Goal: Task Accomplishment & Management: Use online tool/utility

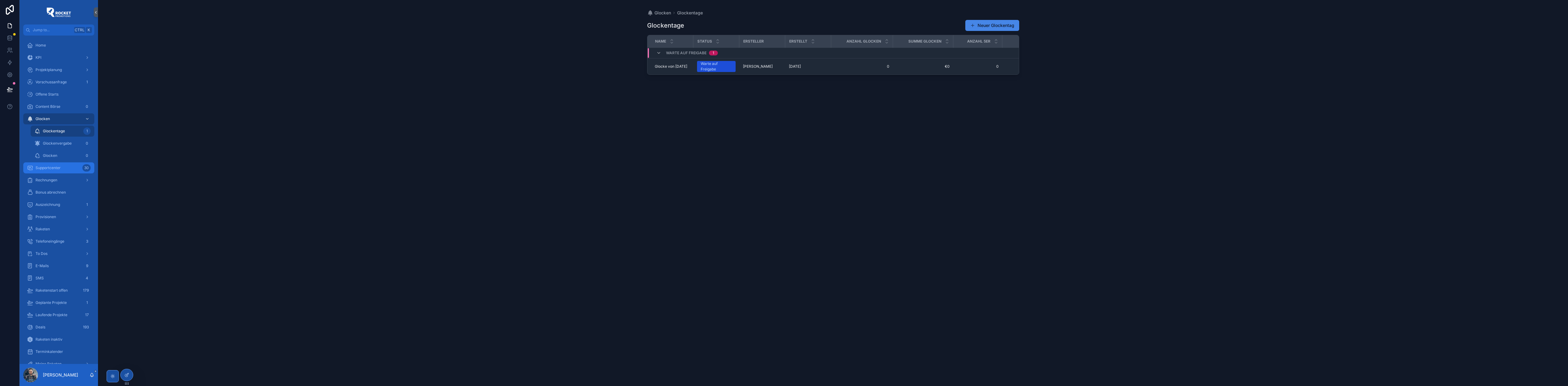
drag, startPoint x: 73, startPoint y: 167, endPoint x: 503, endPoint y: 163, distance: 430.0
click at [73, 167] on div "Supportcenter 30" at bounding box center [58, 168] width 64 height 9
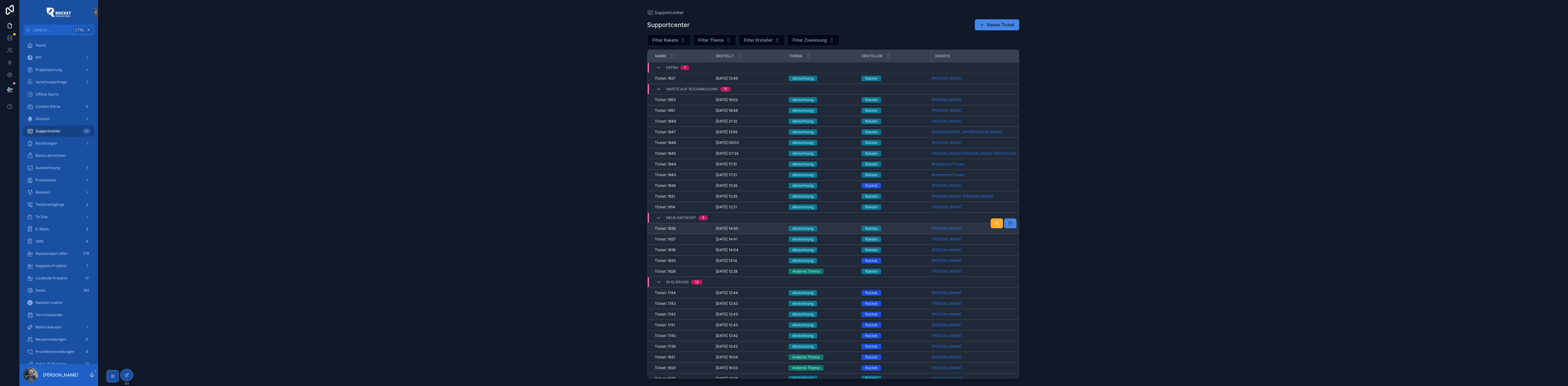
click at [831, 230] on div "Abrechnung" at bounding box center [821, 228] width 65 height 6
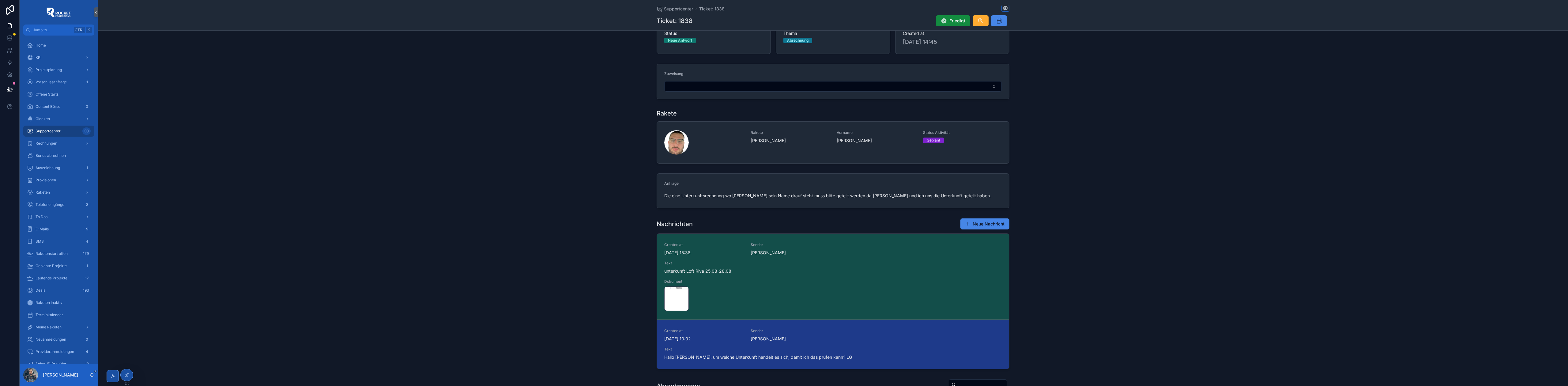
scroll to position [54, 0]
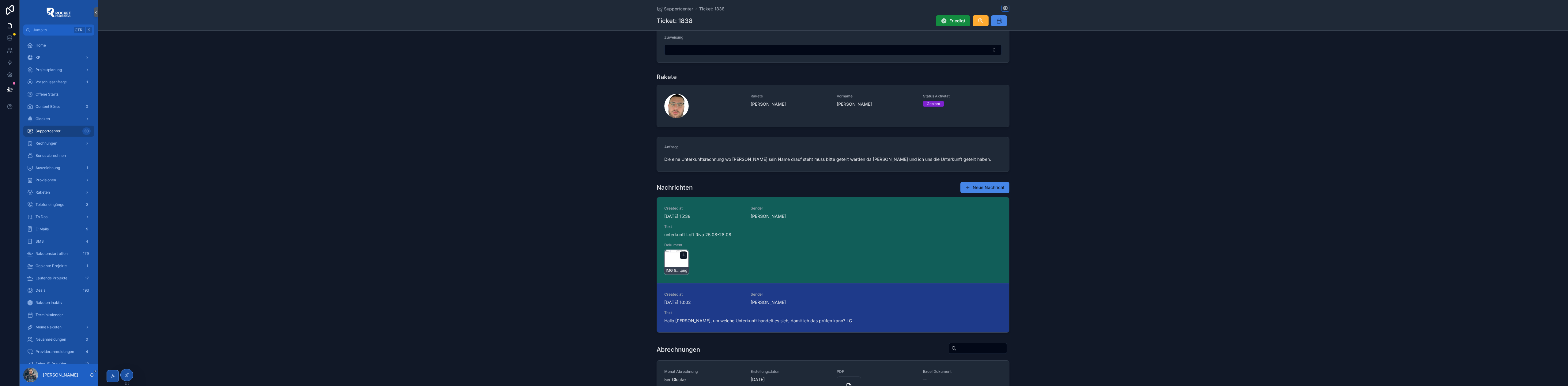
click at [671, 264] on div "IMG_8617 .png" at bounding box center [676, 262] width 24 height 24
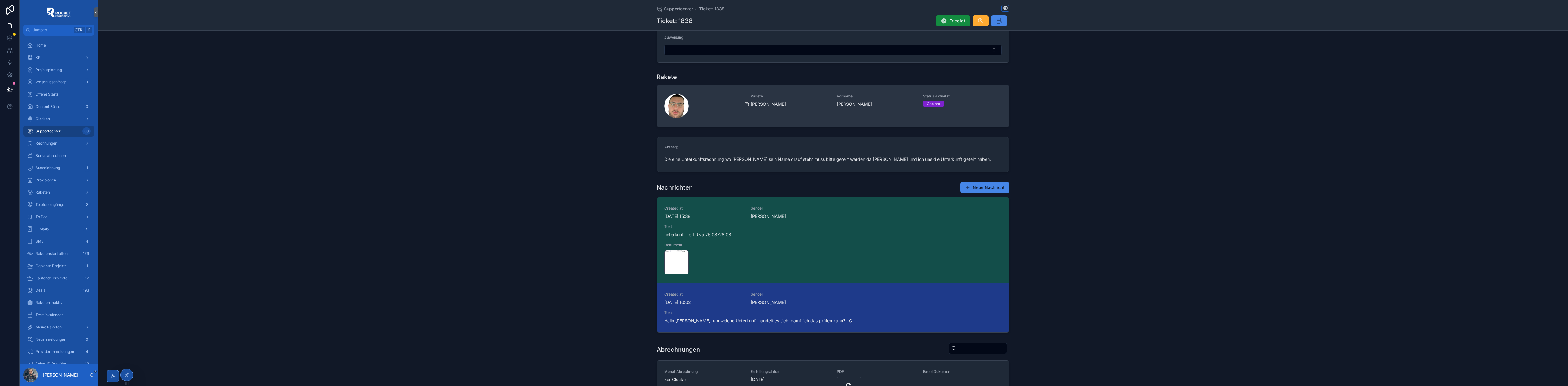
click at [745, 104] on icon "scrollable content" at bounding box center [747, 104] width 5 height 5
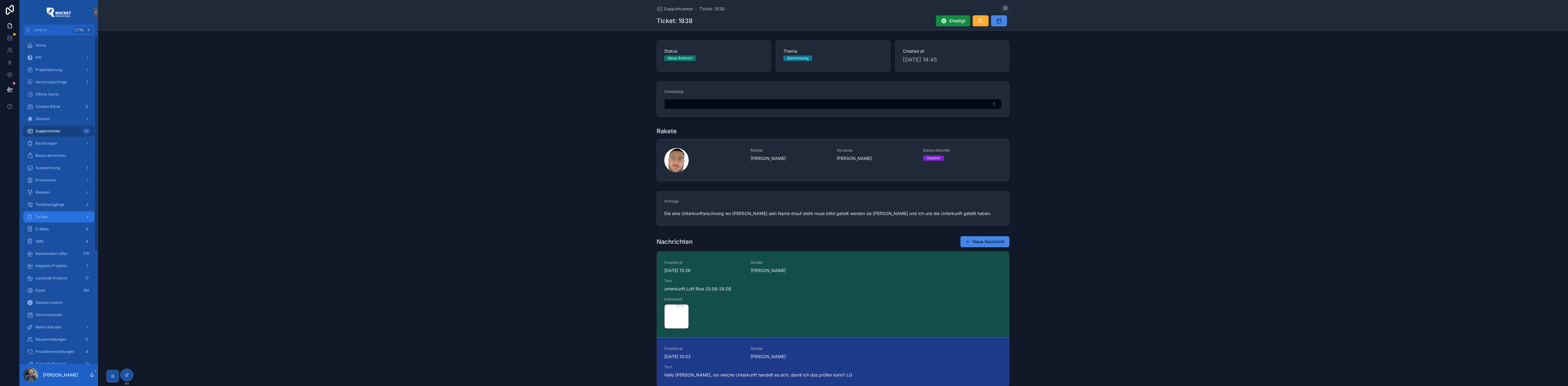
click at [57, 215] on div "To Dos" at bounding box center [58, 217] width 64 height 9
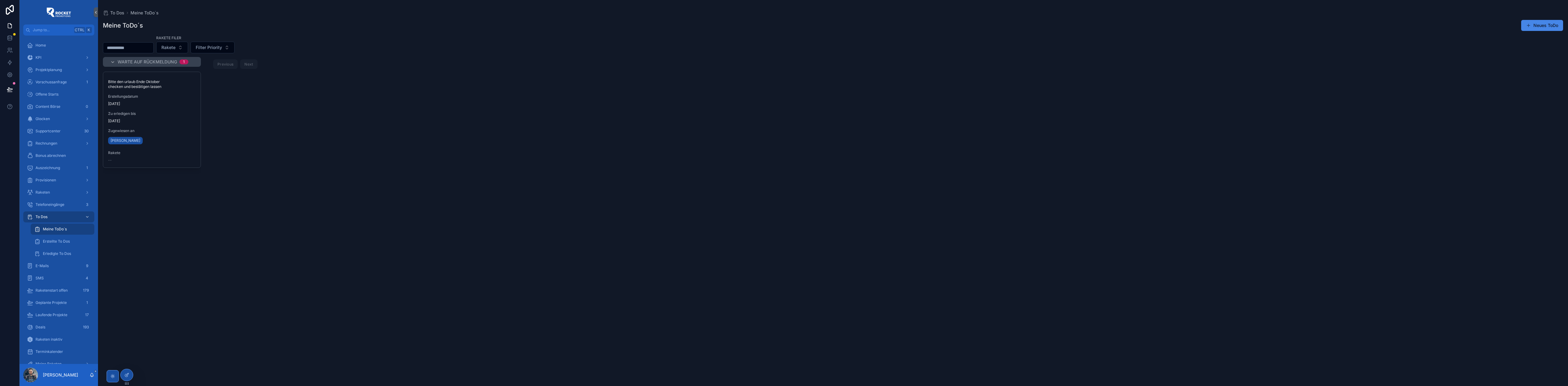
click at [462, 24] on div "Meine ToDo´s Neues ToDo" at bounding box center [833, 25] width 1461 height 12
